Goal: Task Accomplishment & Management: Complete application form

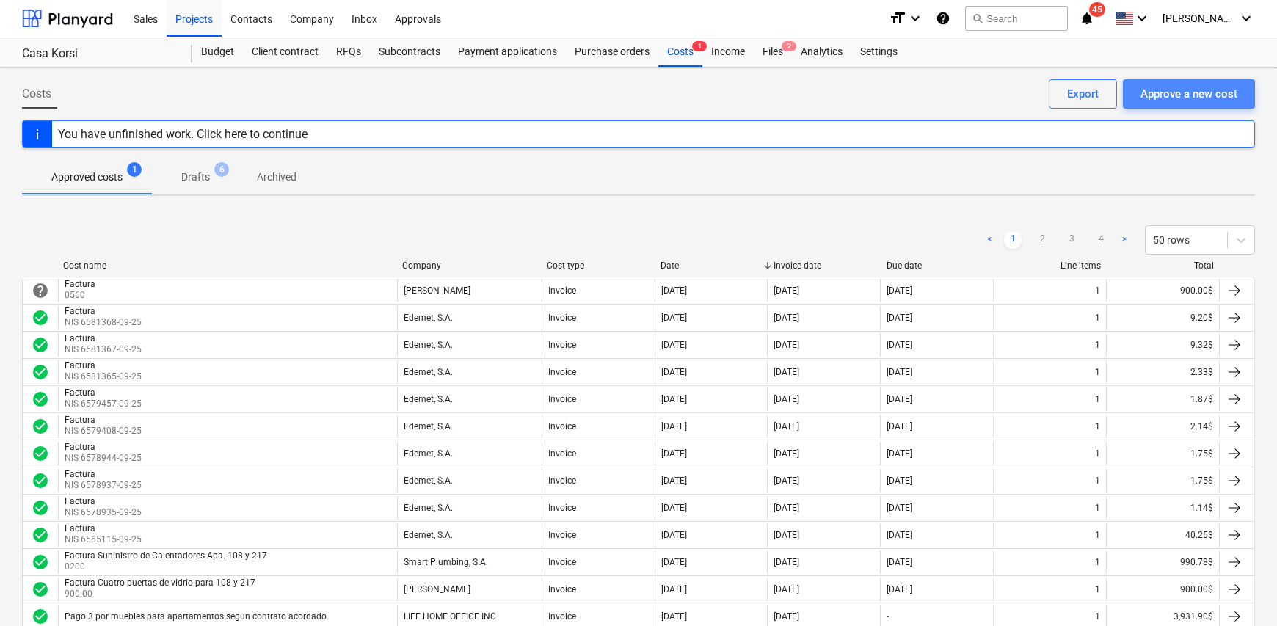
click at [1167, 92] on div "Approve a new cost" at bounding box center [1188, 93] width 97 height 19
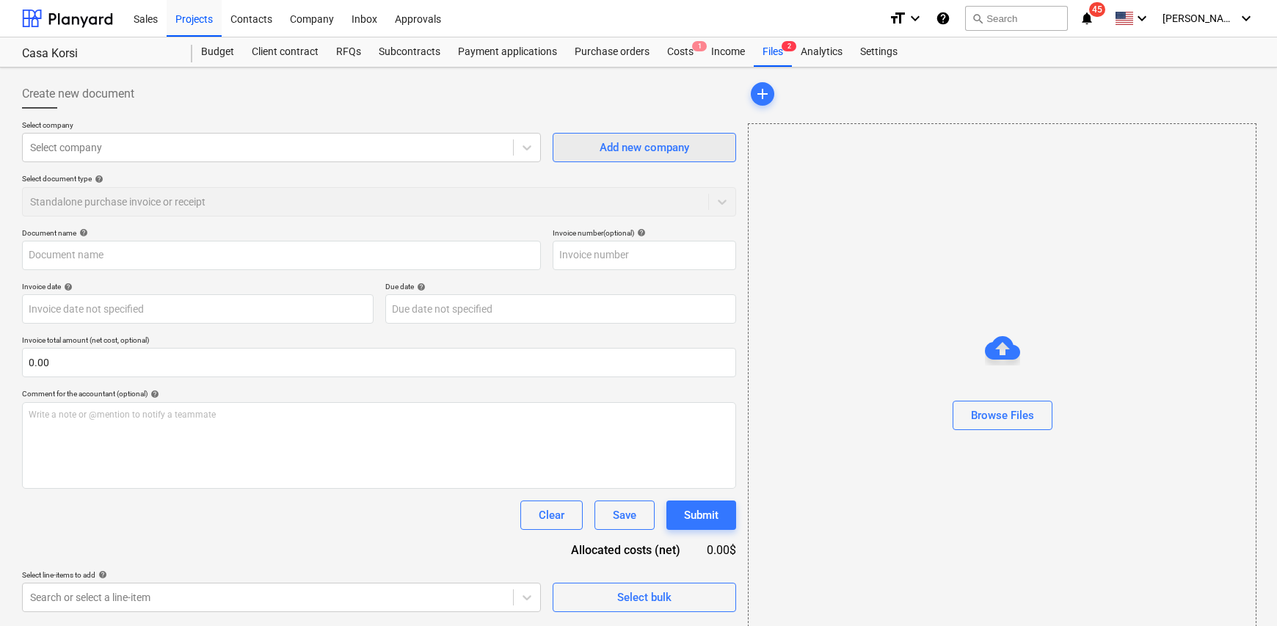
click at [644, 147] on div "Add new company" at bounding box center [645, 147] width 90 height 19
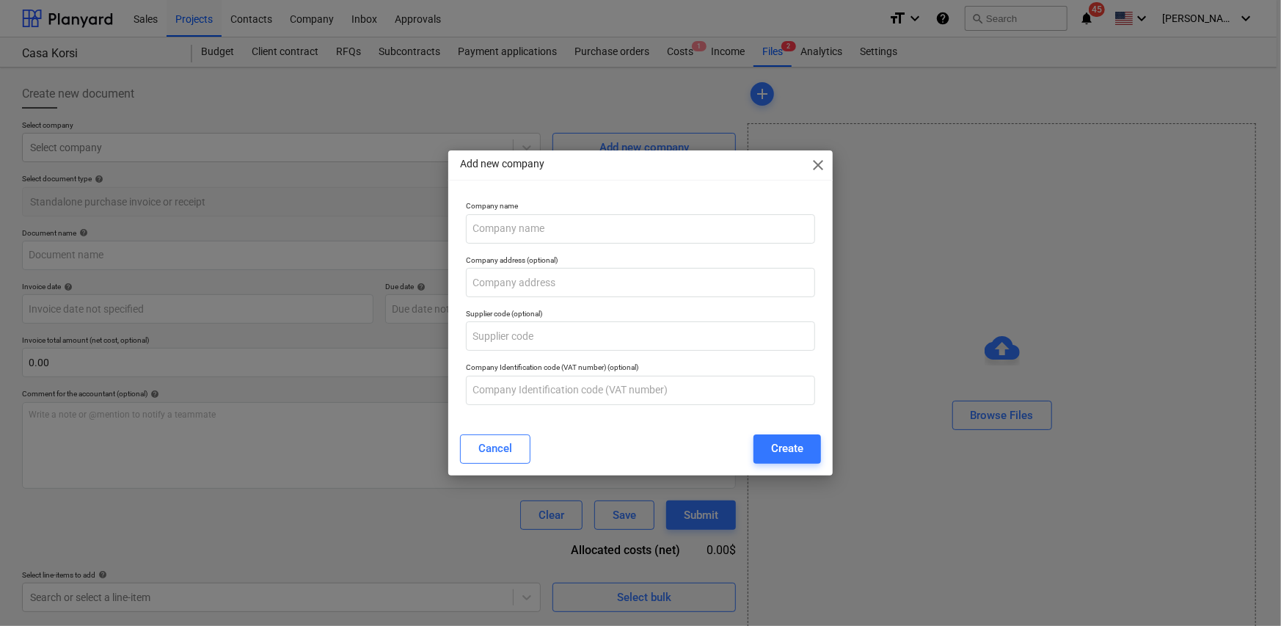
click at [823, 167] on span "close" at bounding box center [818, 165] width 18 height 18
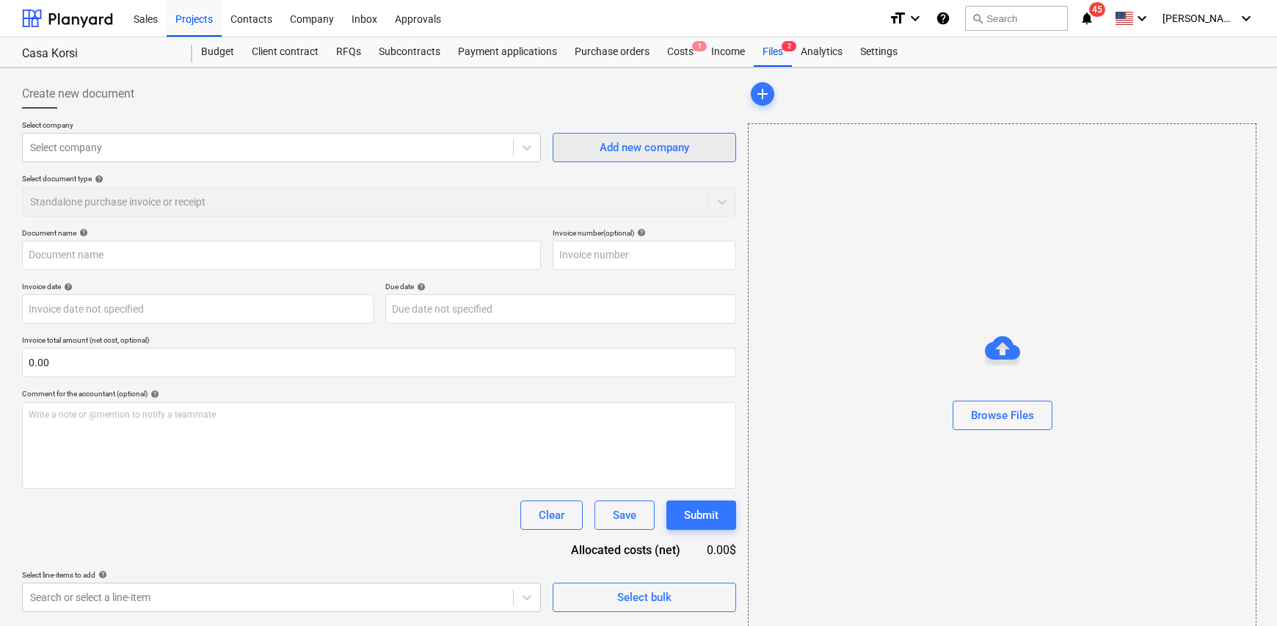
click at [597, 139] on span "Add new company" at bounding box center [644, 147] width 147 height 19
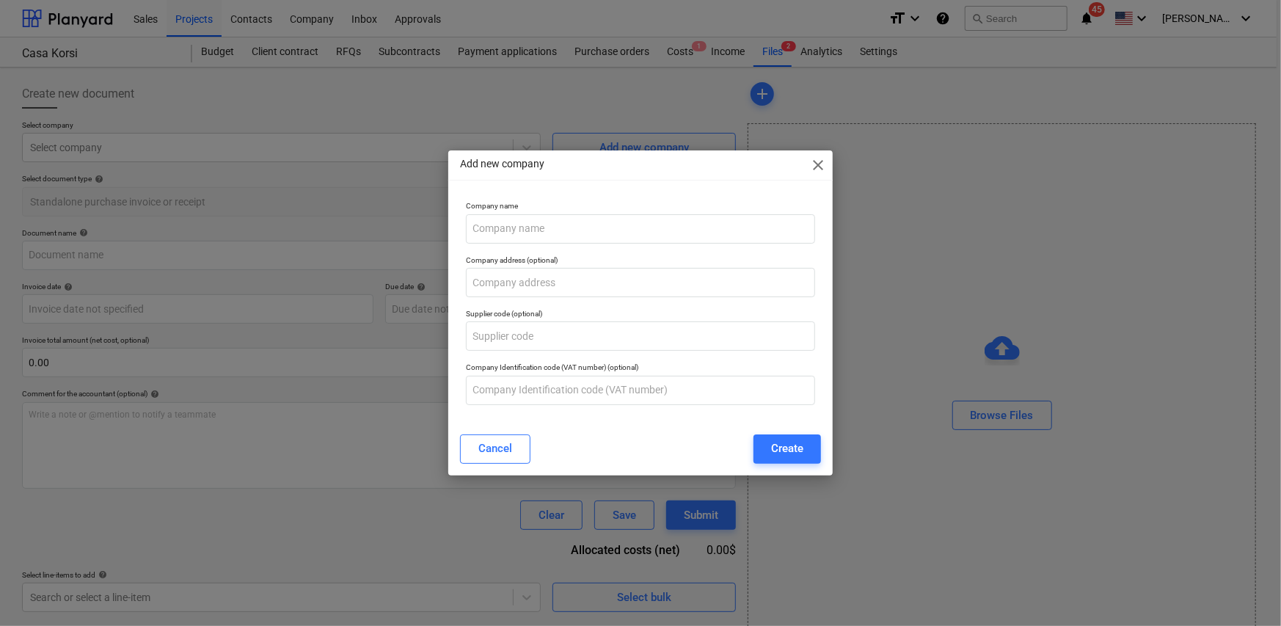
click at [818, 165] on span "close" at bounding box center [818, 165] width 18 height 18
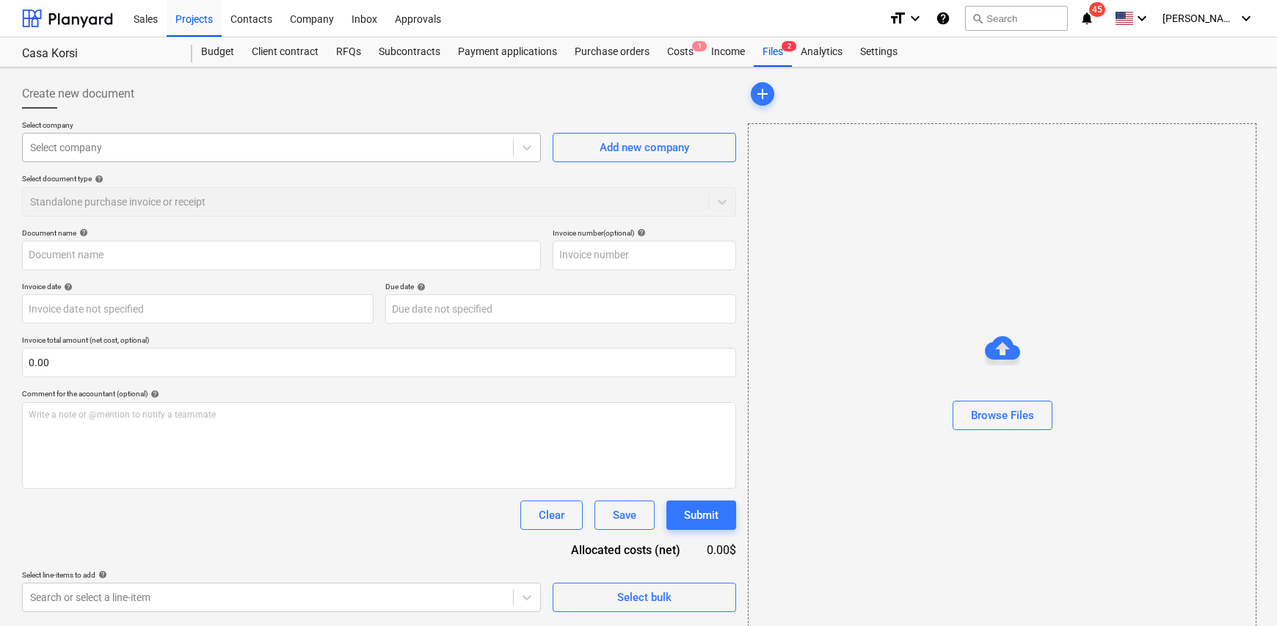
click at [180, 148] on div at bounding box center [268, 147] width 476 height 15
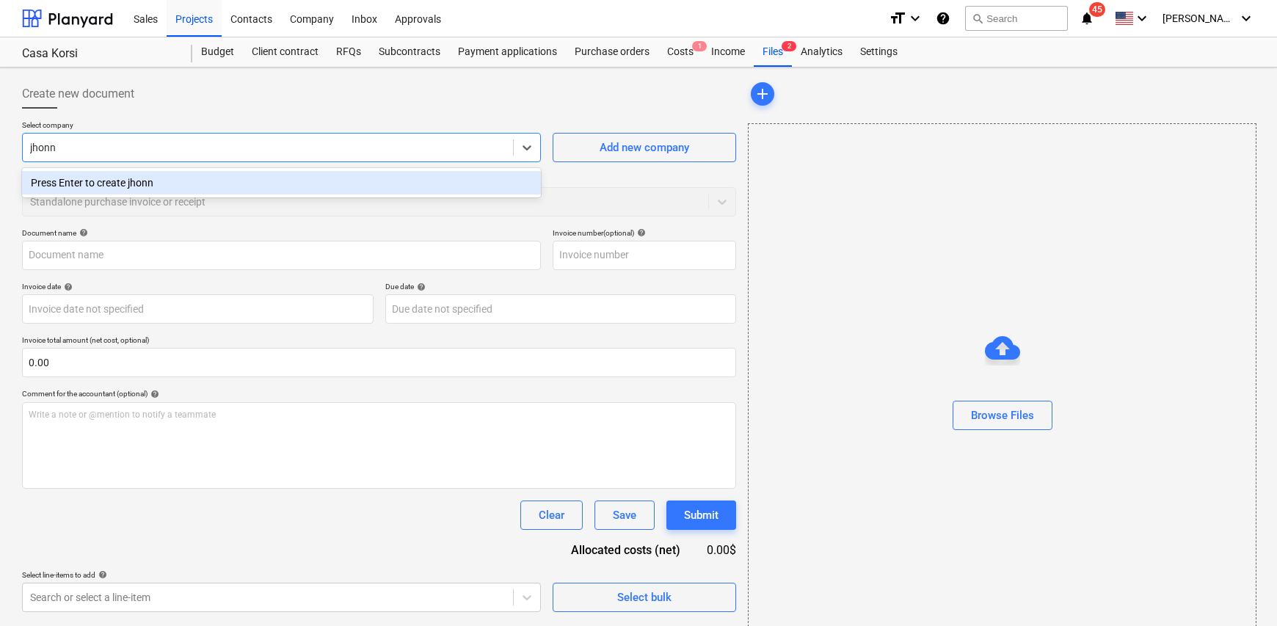
type input "[PERSON_NAME]"
click at [145, 182] on div "[PERSON_NAME]" at bounding box center [281, 182] width 519 height 23
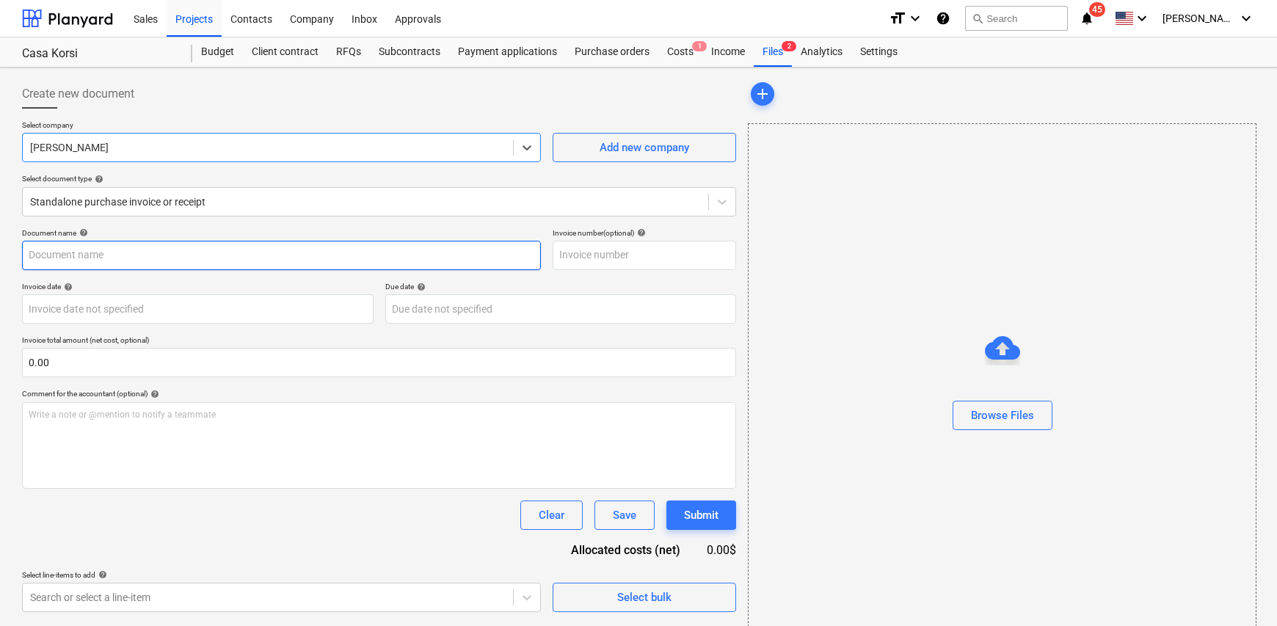
click at [122, 256] on input "text" at bounding box center [281, 255] width 519 height 29
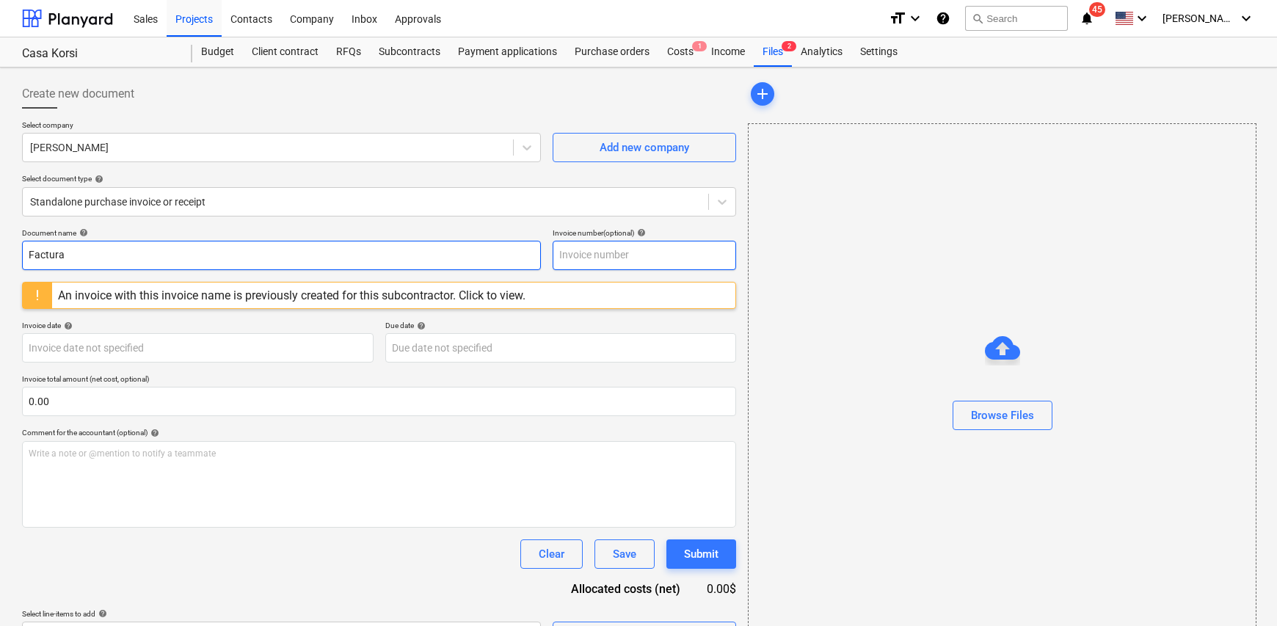
type input "Factura"
click at [672, 255] on input "text" at bounding box center [644, 255] width 183 height 29
type input "0159"
click at [223, 351] on body "Sales Projects Contacts Company Inbox Approvals format_size keyboard_arrow_down…" at bounding box center [638, 313] width 1277 height 626
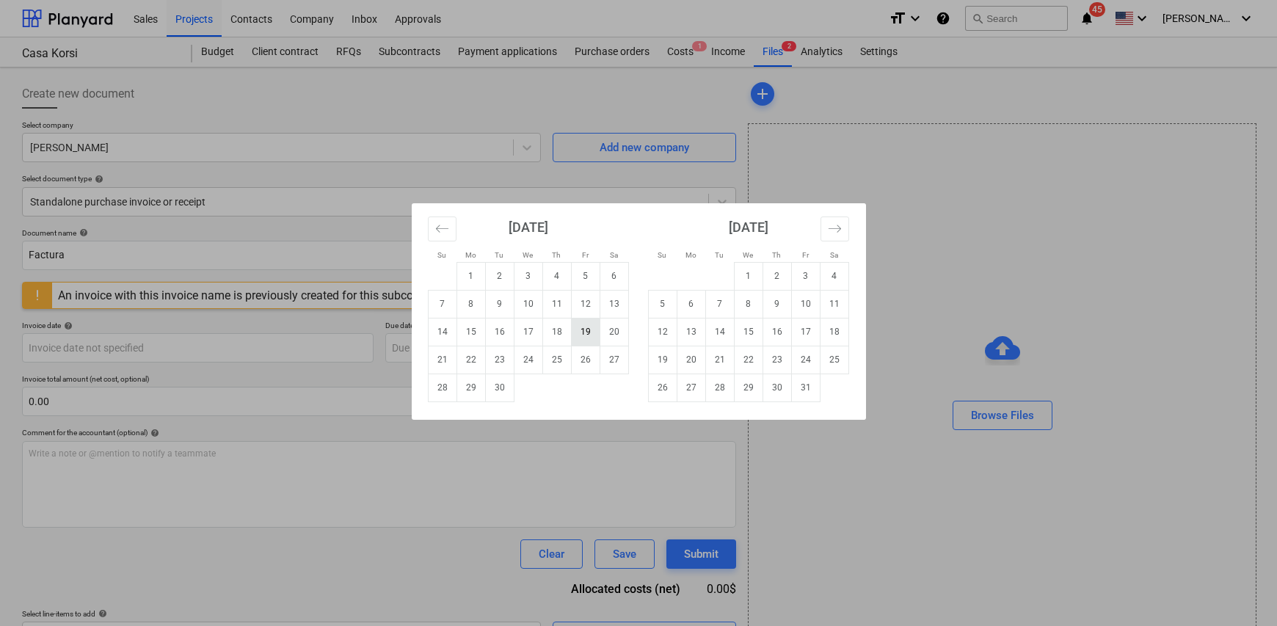
click at [587, 338] on td "19" at bounding box center [585, 332] width 29 height 28
type input "[DATE]"
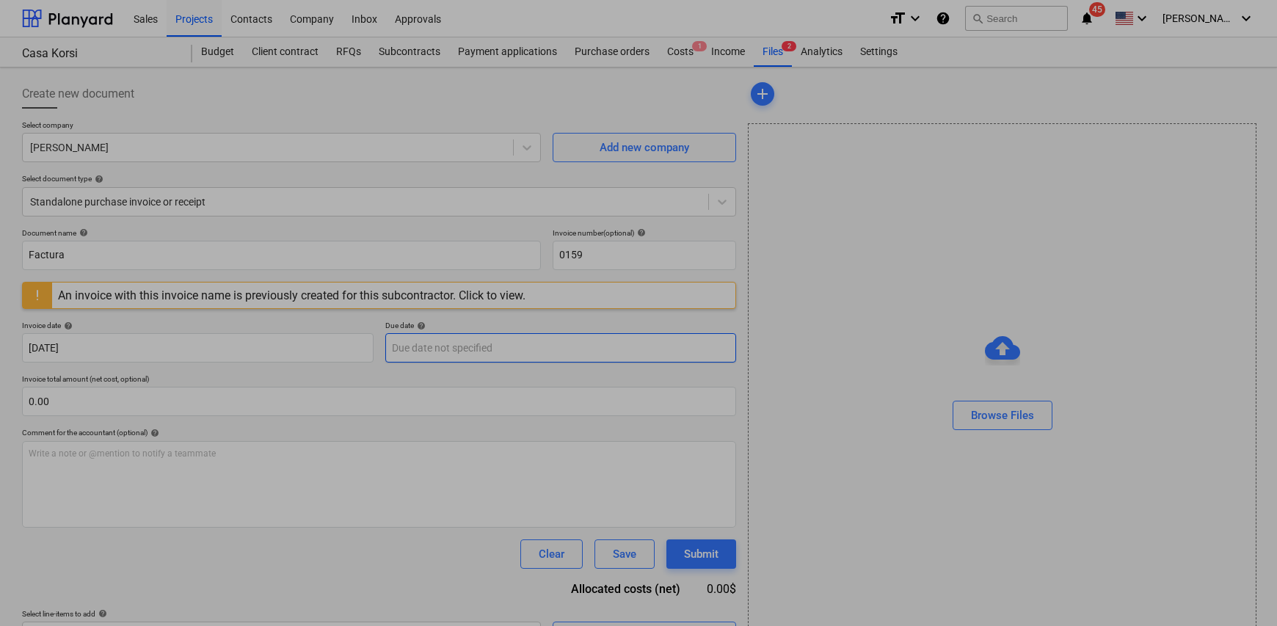
click at [431, 350] on body "Sales Projects Contacts Company Inbox Approvals format_size keyboard_arrow_down…" at bounding box center [638, 313] width 1277 height 626
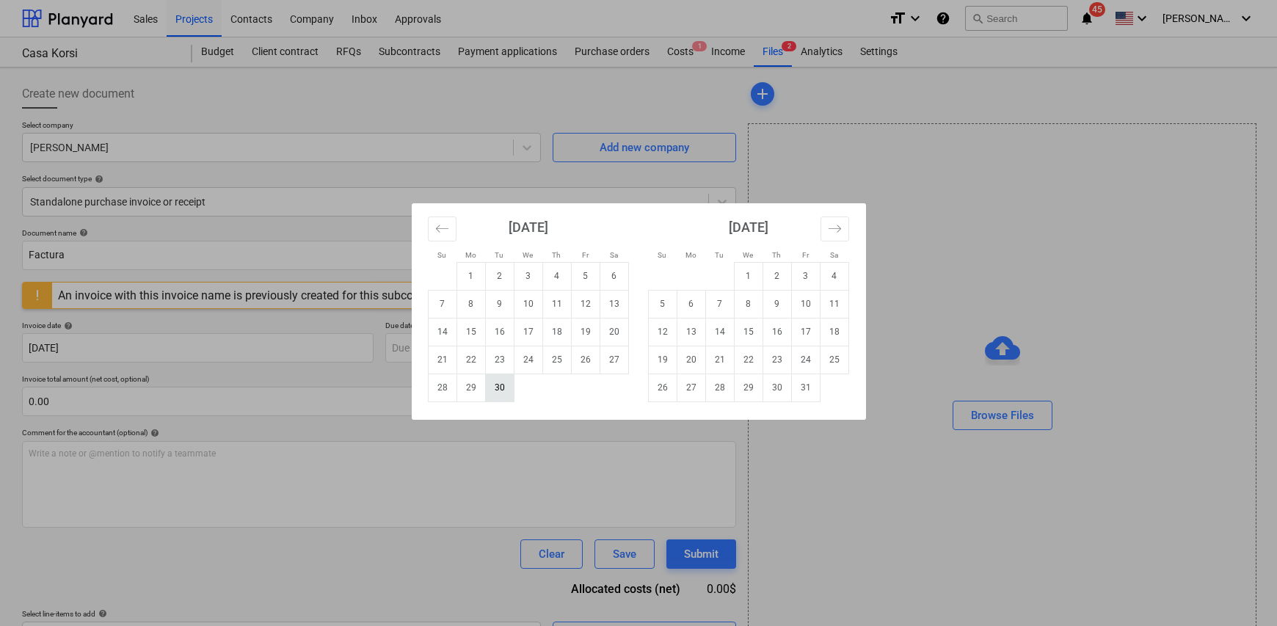
click at [503, 393] on td "30" at bounding box center [499, 388] width 29 height 28
type input "[DATE]"
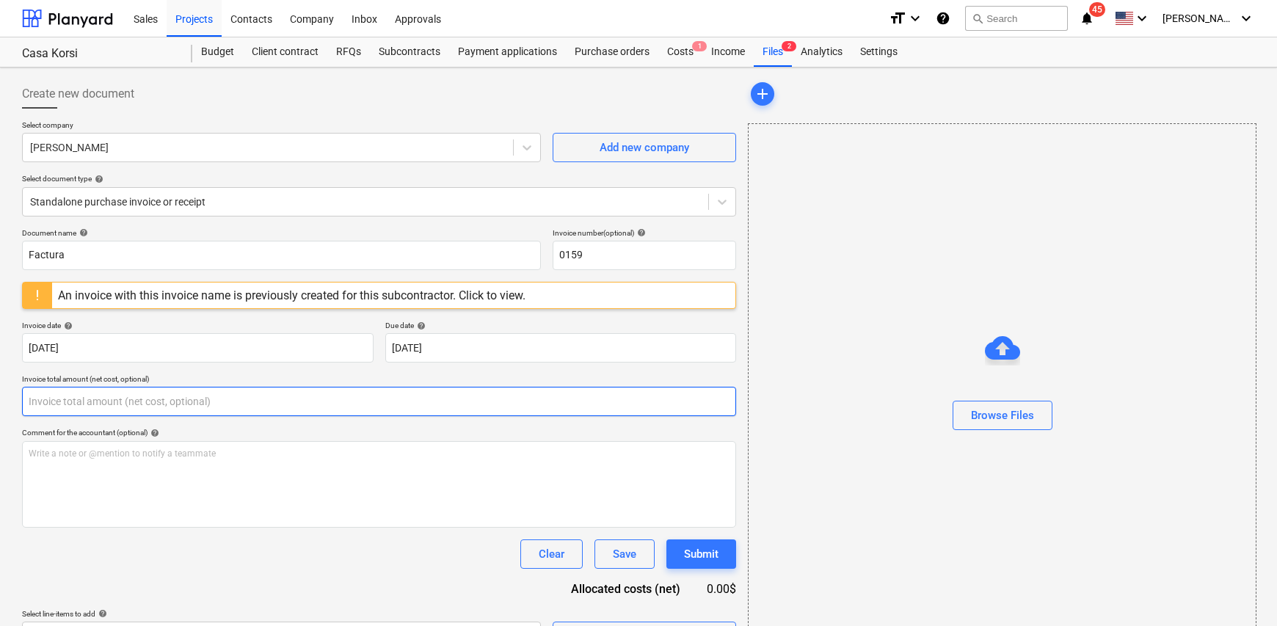
click at [68, 398] on input "text" at bounding box center [379, 401] width 714 height 29
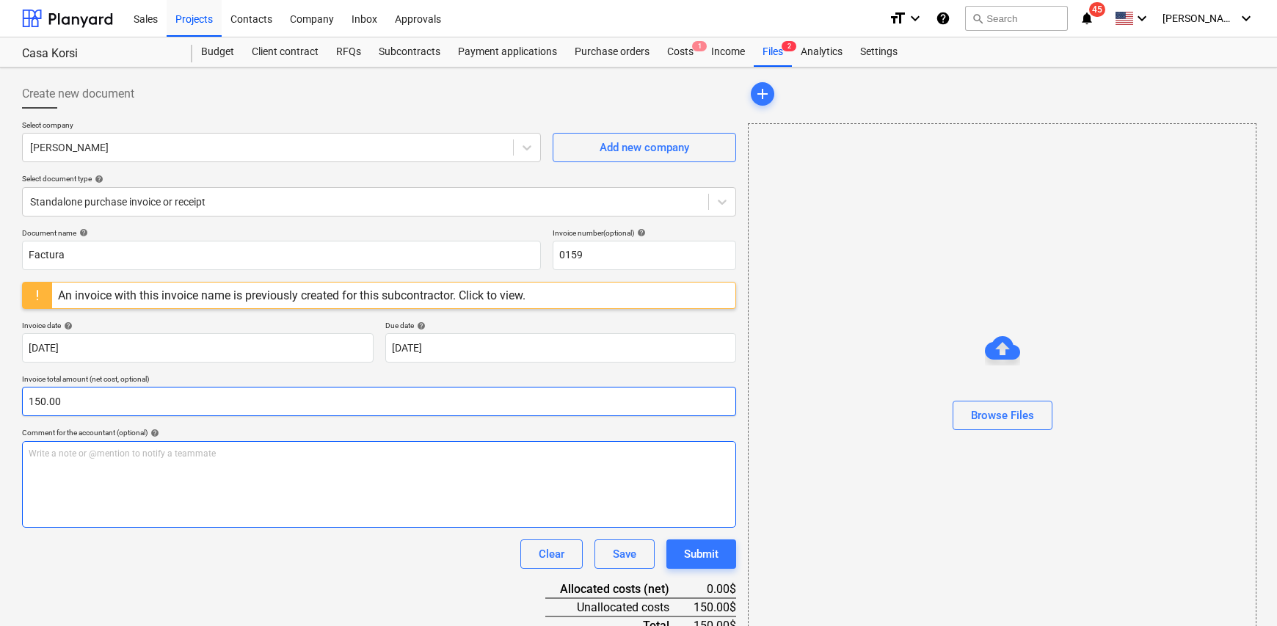
type input "150.00"
click at [110, 487] on div "Write a note or @mention to notify a teammate [PERSON_NAME]" at bounding box center [379, 484] width 714 height 87
drag, startPoint x: 280, startPoint y: 456, endPoint x: 275, endPoint y: 484, distance: 28.2
click at [328, 511] on div "Arreglar cable de señal en Apa 203 por temas [PERSON_NAME] posiblemte desde con…" at bounding box center [379, 484] width 714 height 87
click at [279, 454] on span "Arreglar cable de señal en Apa 203 por temas [PERSON_NAME] posiblemte desde con…" at bounding box center [217, 453] width 377 height 10
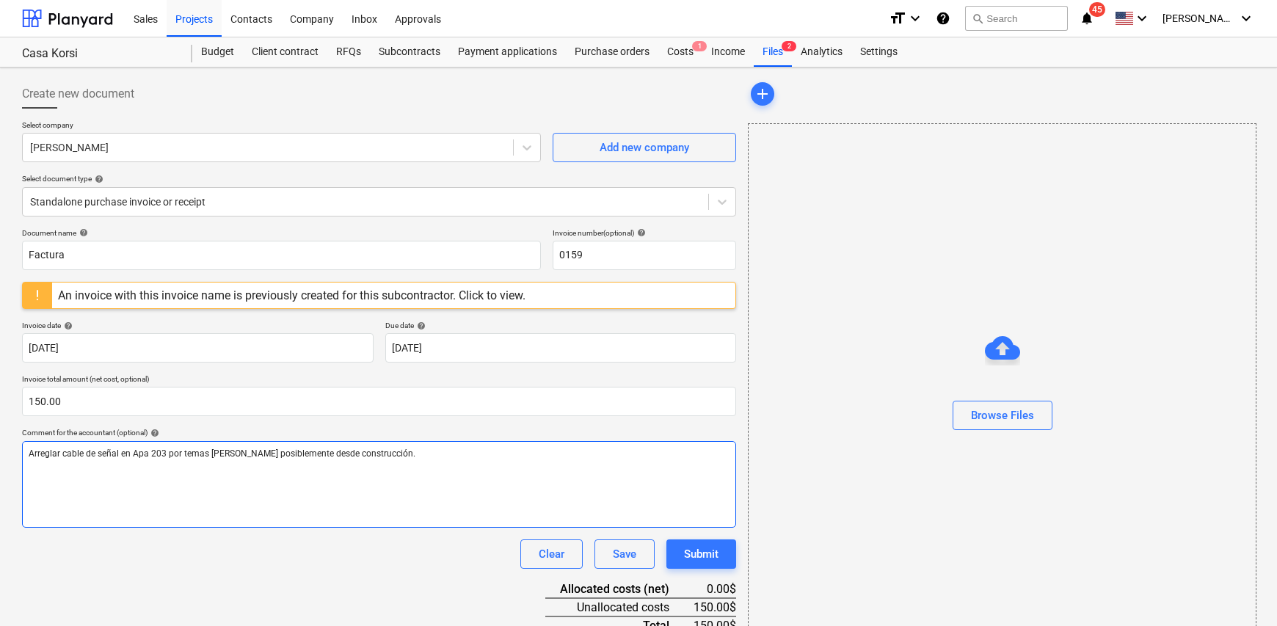
click at [393, 500] on div "Arreglar cable de señal en Apa 203 por temas [PERSON_NAME] posiblemente desde c…" at bounding box center [379, 484] width 714 height 87
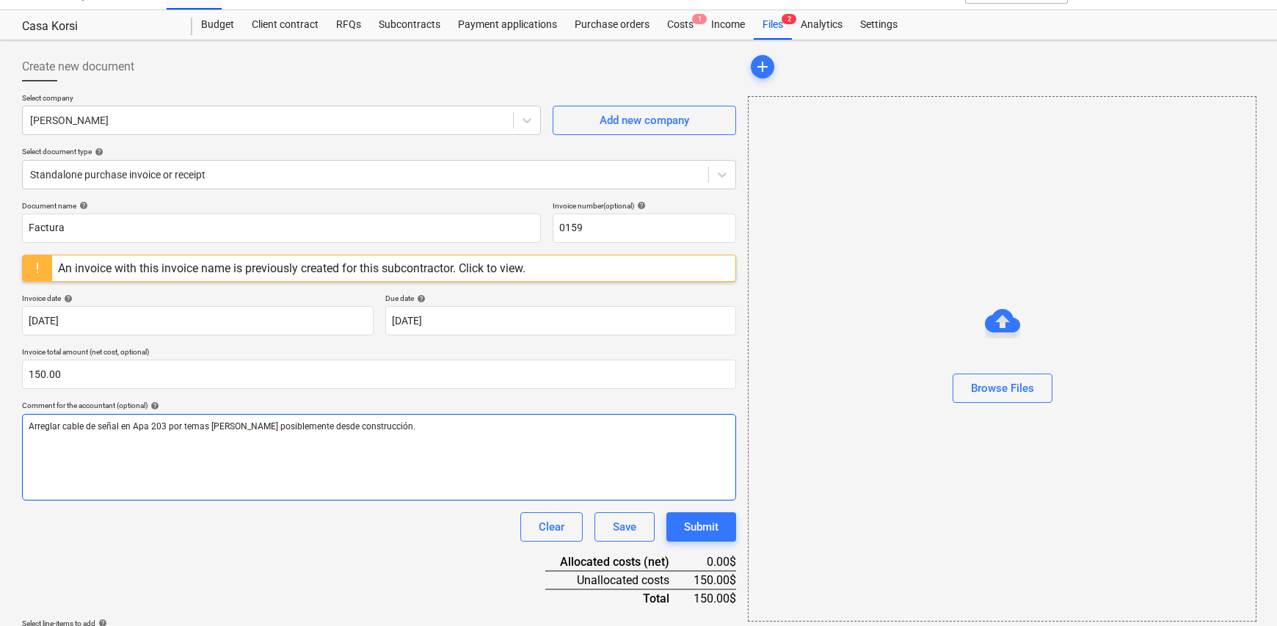
scroll to position [73, 0]
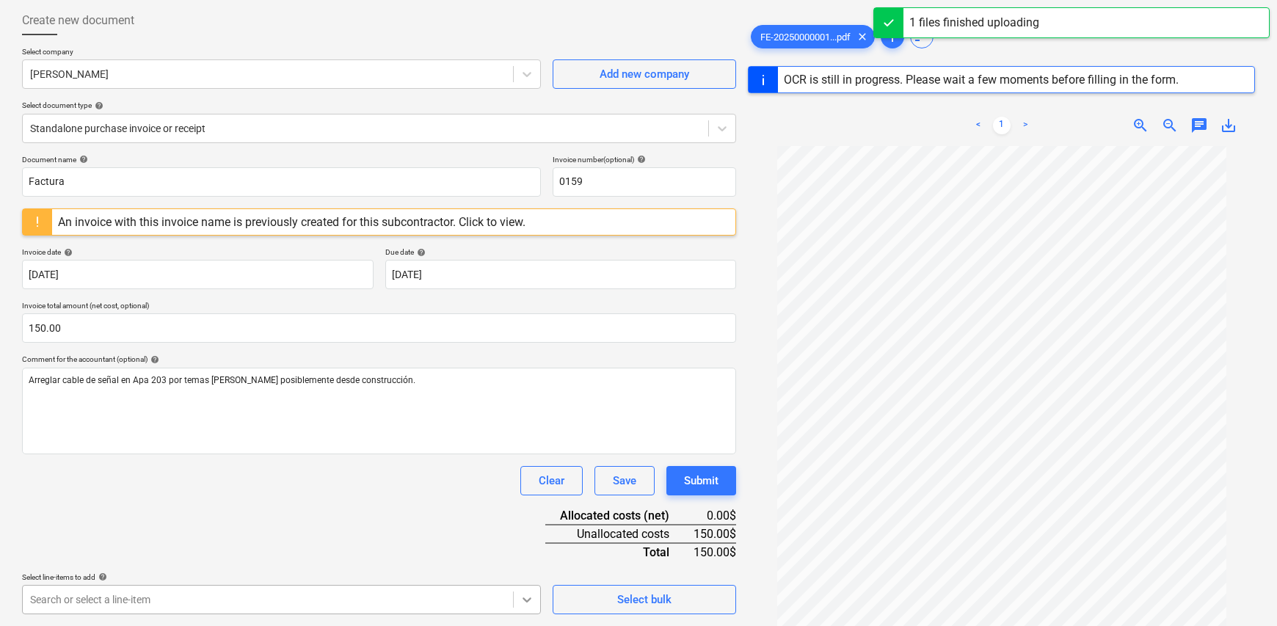
scroll to position [290, 0]
click at [528, 553] on body "Sales Projects Contacts Company Inbox Approvals format_size keyboard_arrow_down…" at bounding box center [638, 240] width 1277 height 626
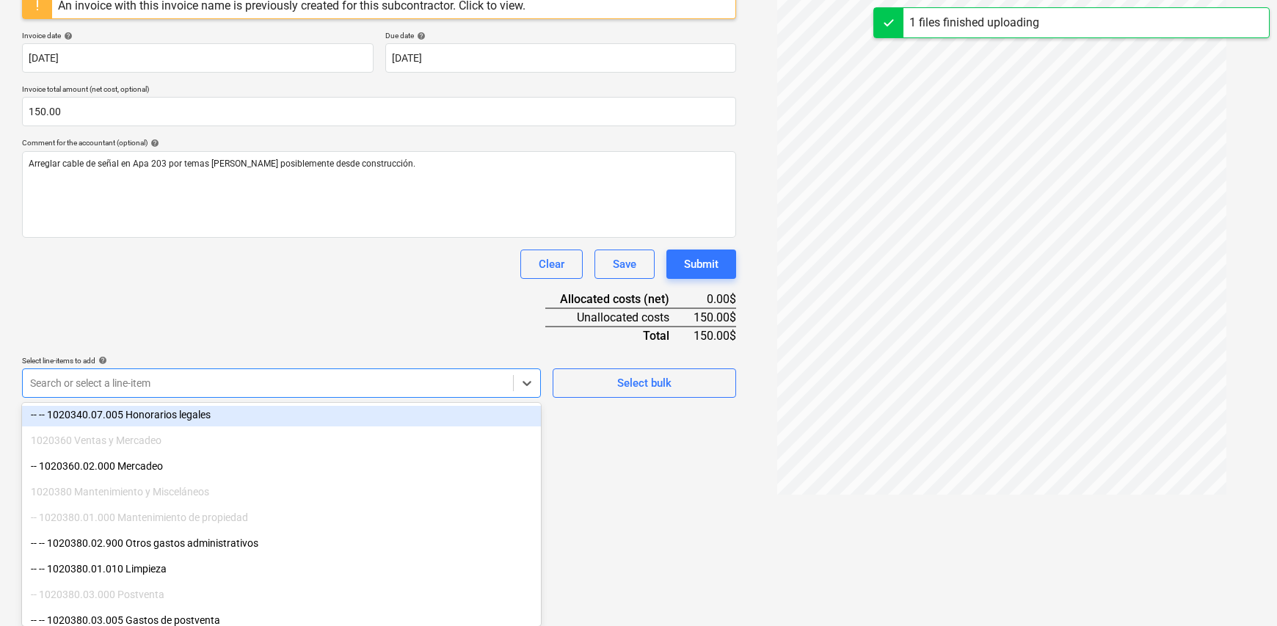
scroll to position [294, 0]
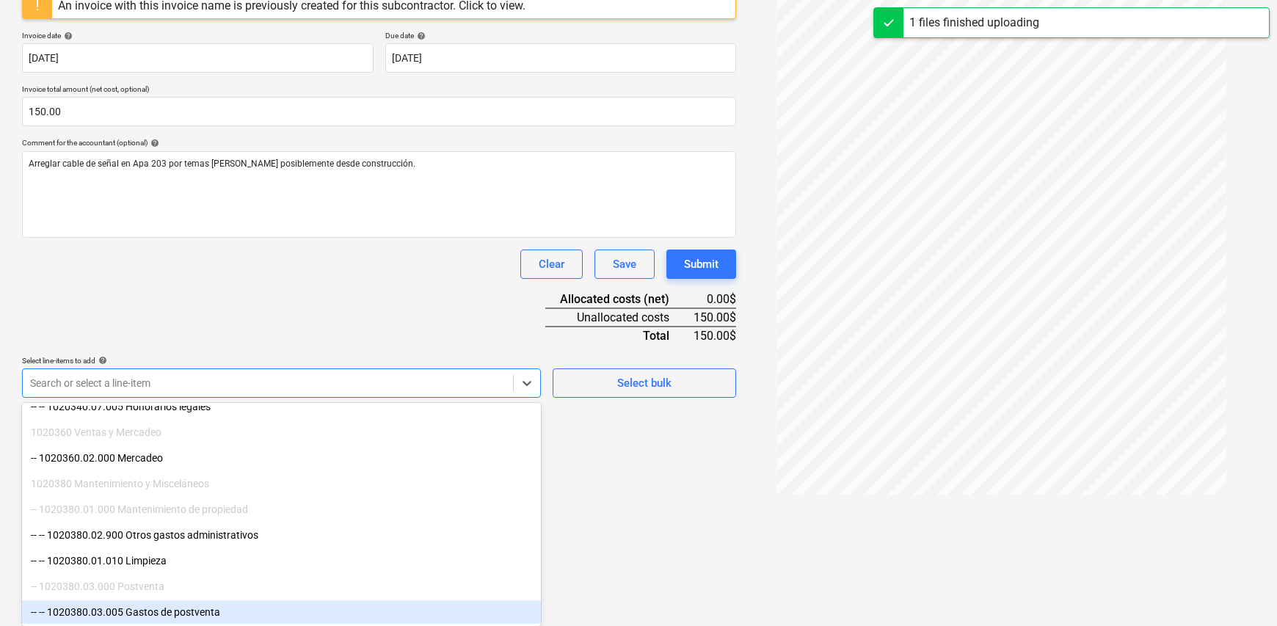
click at [216, 606] on div "-- -- 1020380.03.005 Gastos de postventa" at bounding box center [281, 611] width 519 height 23
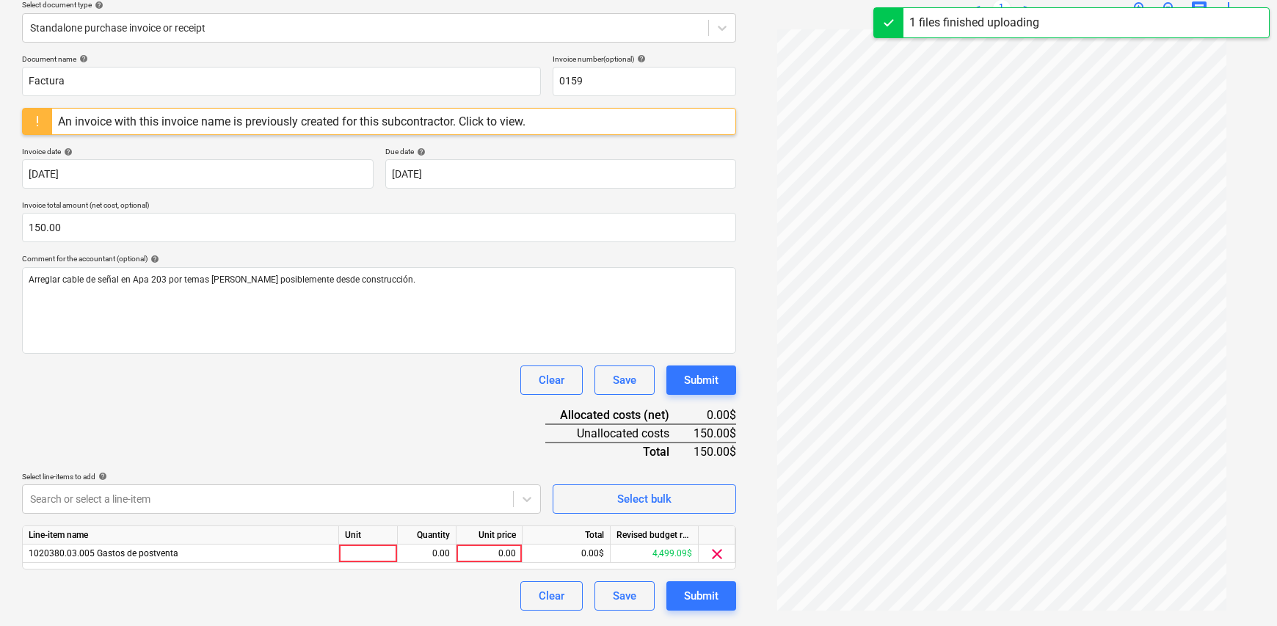
click at [626, 452] on html "Sales Projects Contacts Company Inbox Approvals format_size keyboard_arrow_down…" at bounding box center [638, 139] width 1277 height 626
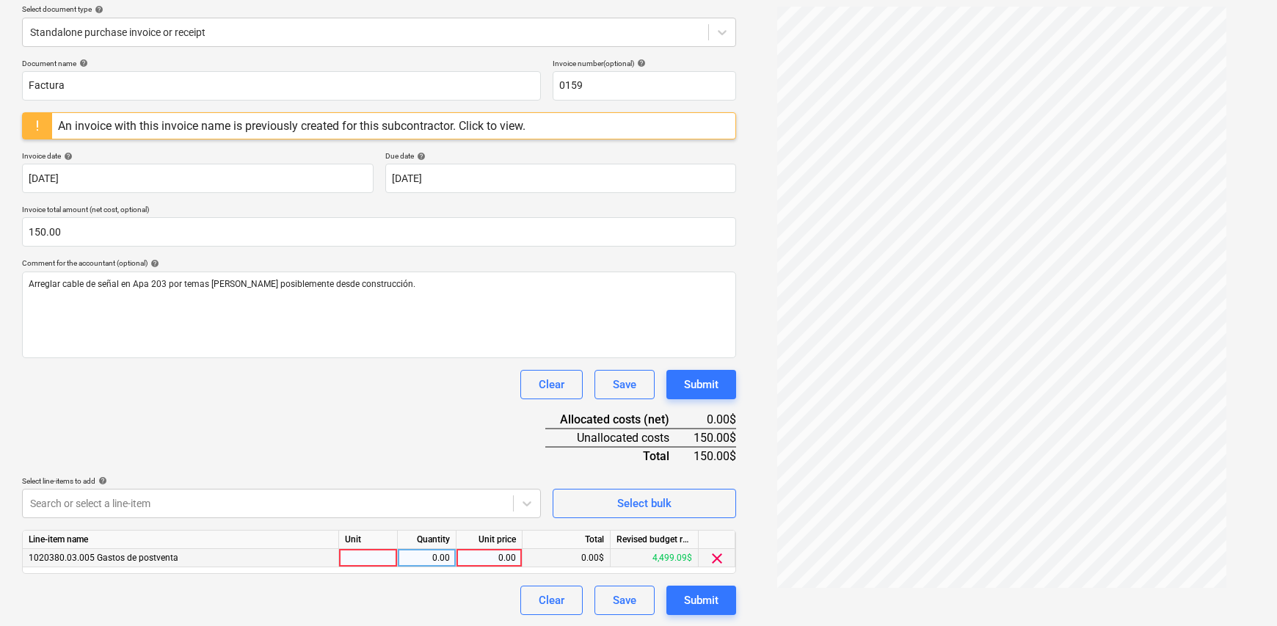
click at [365, 556] on div at bounding box center [368, 558] width 59 height 18
type input "1"
click at [433, 559] on div "0.00" at bounding box center [427, 558] width 46 height 18
type input "1"
click at [489, 561] on div "0.00" at bounding box center [489, 558] width 54 height 18
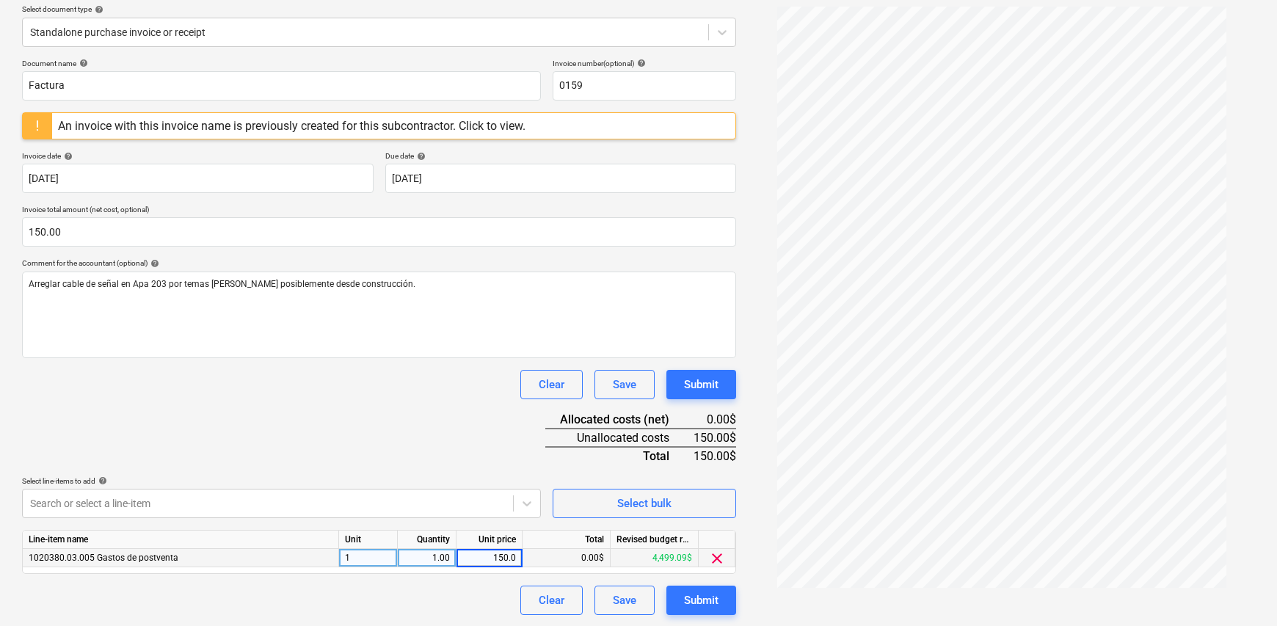
type input "150.00"
click at [426, 594] on div "Clear Save Submit" at bounding box center [379, 600] width 714 height 29
click at [702, 600] on div "Submit" at bounding box center [701, 600] width 34 height 19
